Goal: Task Accomplishment & Management: Manage account settings

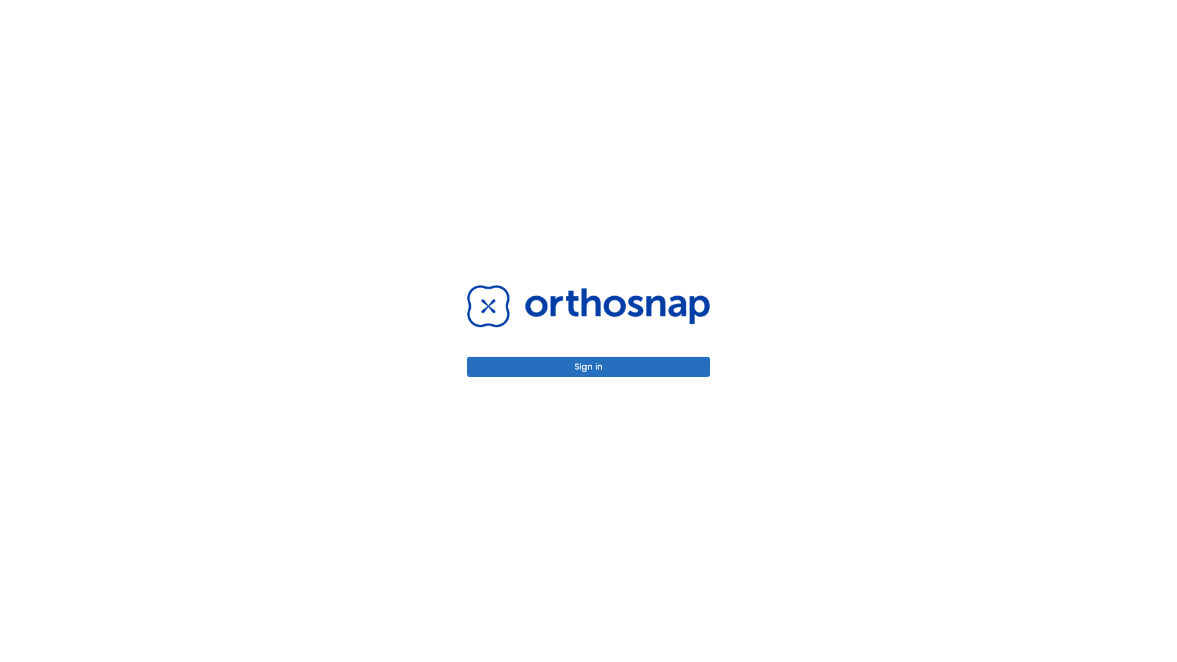
click at [589, 367] on button "Sign in" at bounding box center [588, 367] width 243 height 20
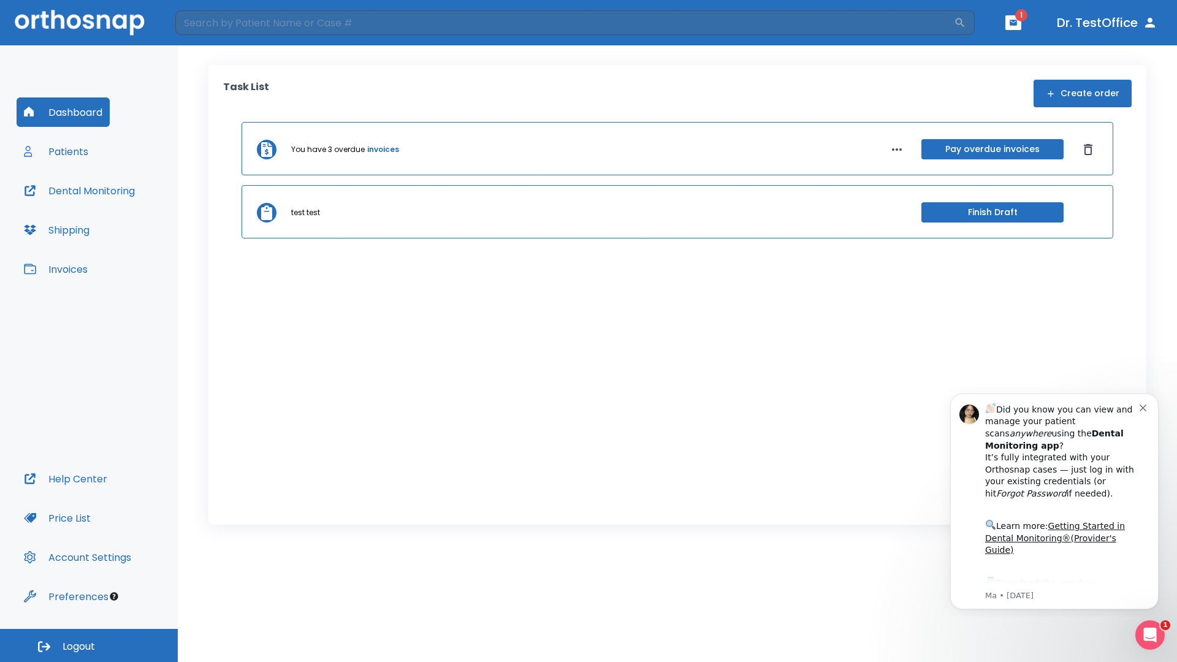
click at [89, 646] on span "Logout" at bounding box center [79, 646] width 32 height 13
